Goal: Task Accomplishment & Management: Use online tool/utility

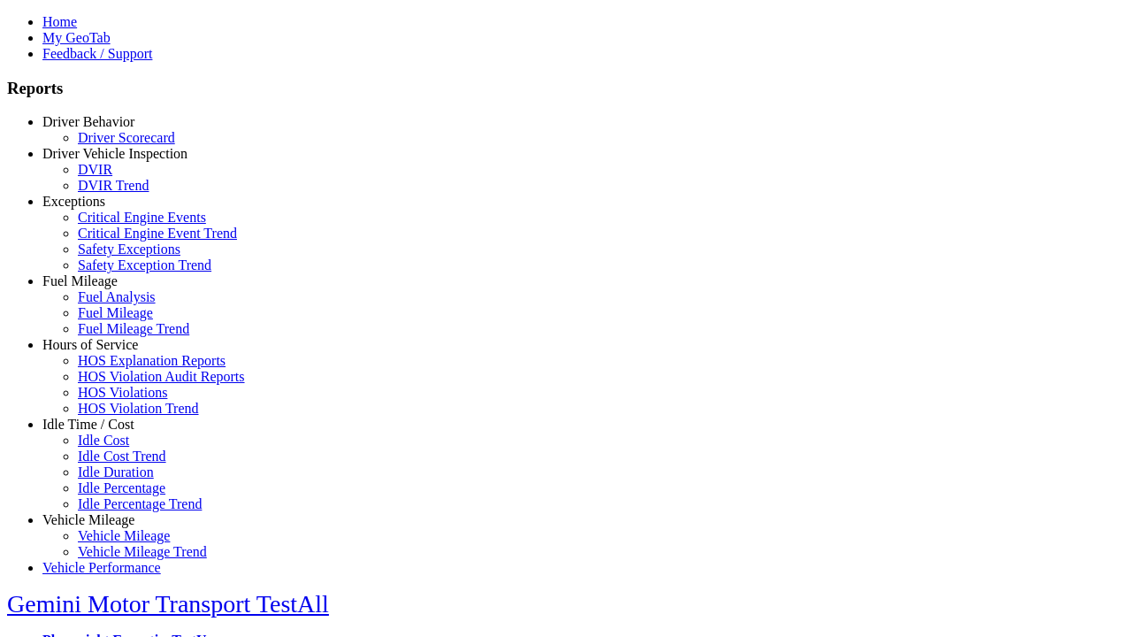
click at [102, 352] on link "Hours of Service" at bounding box center [89, 344] width 95 height 15
click at [115, 415] on link "HOS Violation Trend" at bounding box center [138, 407] width 121 height 15
select select "**********"
type input "**********"
